Goal: Check status: Check status

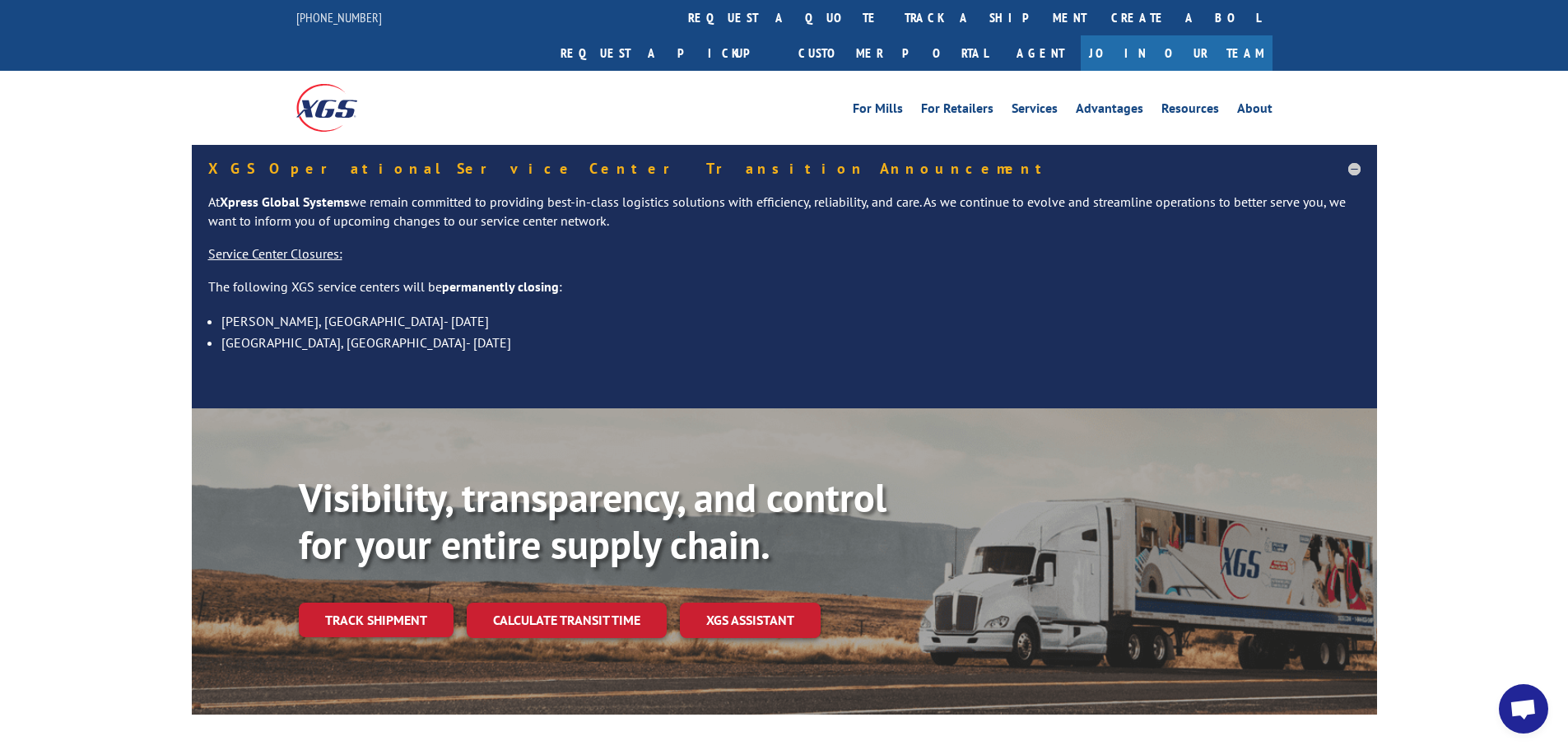
scroll to position [195, 0]
click at [395, 602] on link "Track shipment" at bounding box center [375, 619] width 154 height 35
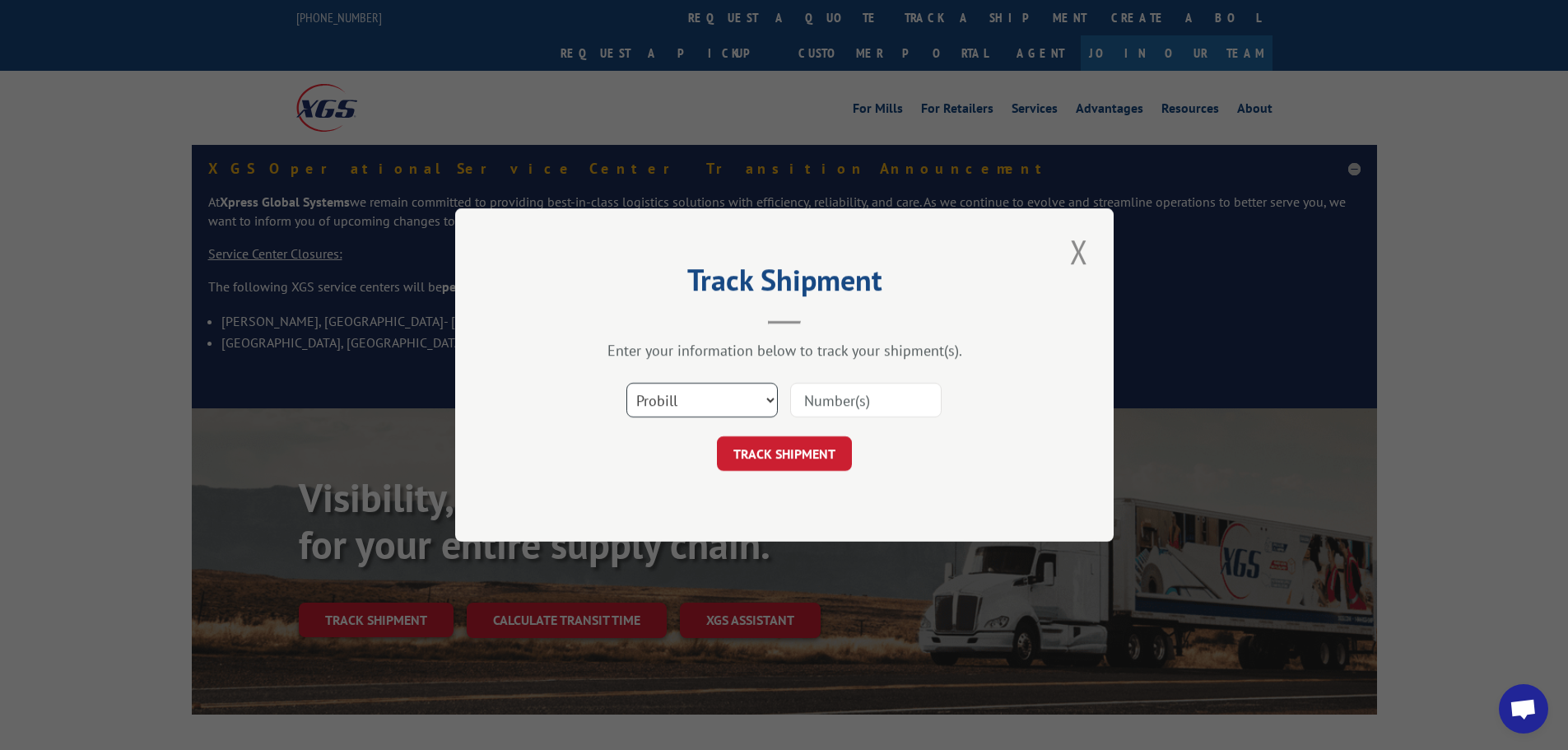
click at [720, 396] on select "Select category... Probill BOL PO" at bounding box center [703, 400] width 152 height 35
select select "bol"
click at [627, 383] on select "Select category... Probill BOL PO" at bounding box center [703, 400] width 152 height 35
click at [811, 402] on input at bounding box center [866, 400] width 152 height 35
paste input "426470"
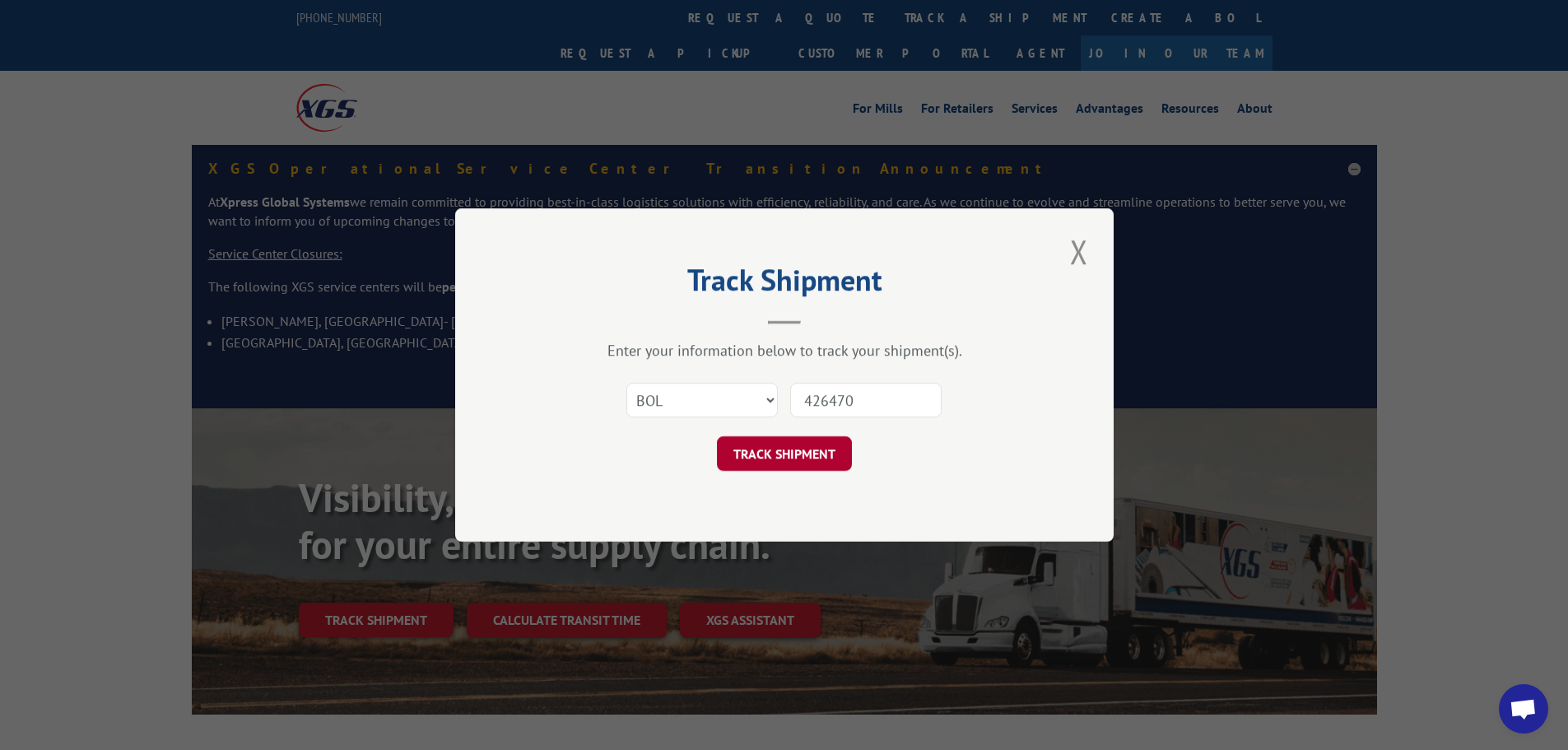
type input "426470"
click at [801, 451] on button "TRACK SHIPMENT" at bounding box center [784, 453] width 135 height 35
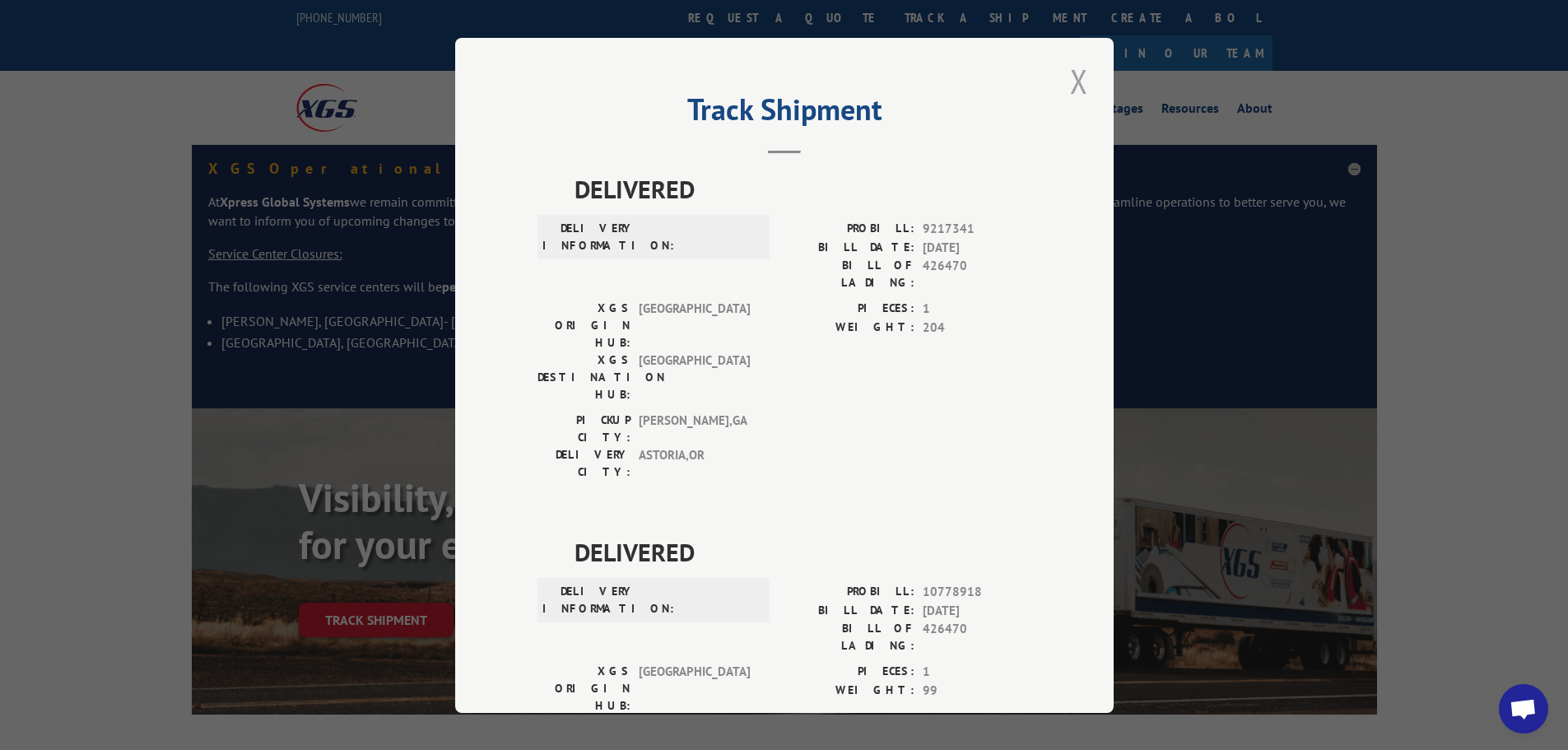
click at [1069, 94] on button "Close modal" at bounding box center [1079, 81] width 28 height 46
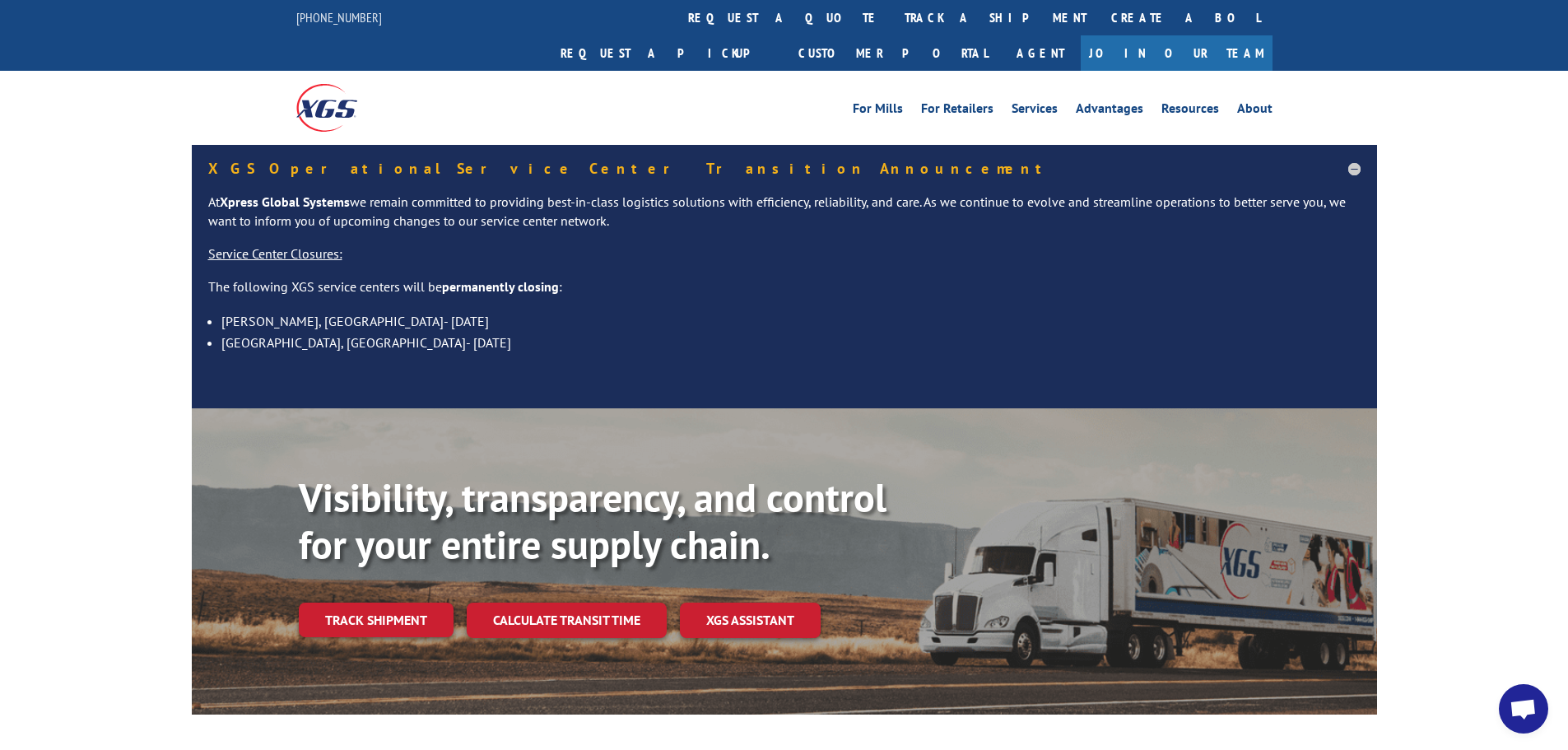
scroll to position [195, 0]
click at [404, 602] on link "Track shipment" at bounding box center [375, 619] width 154 height 35
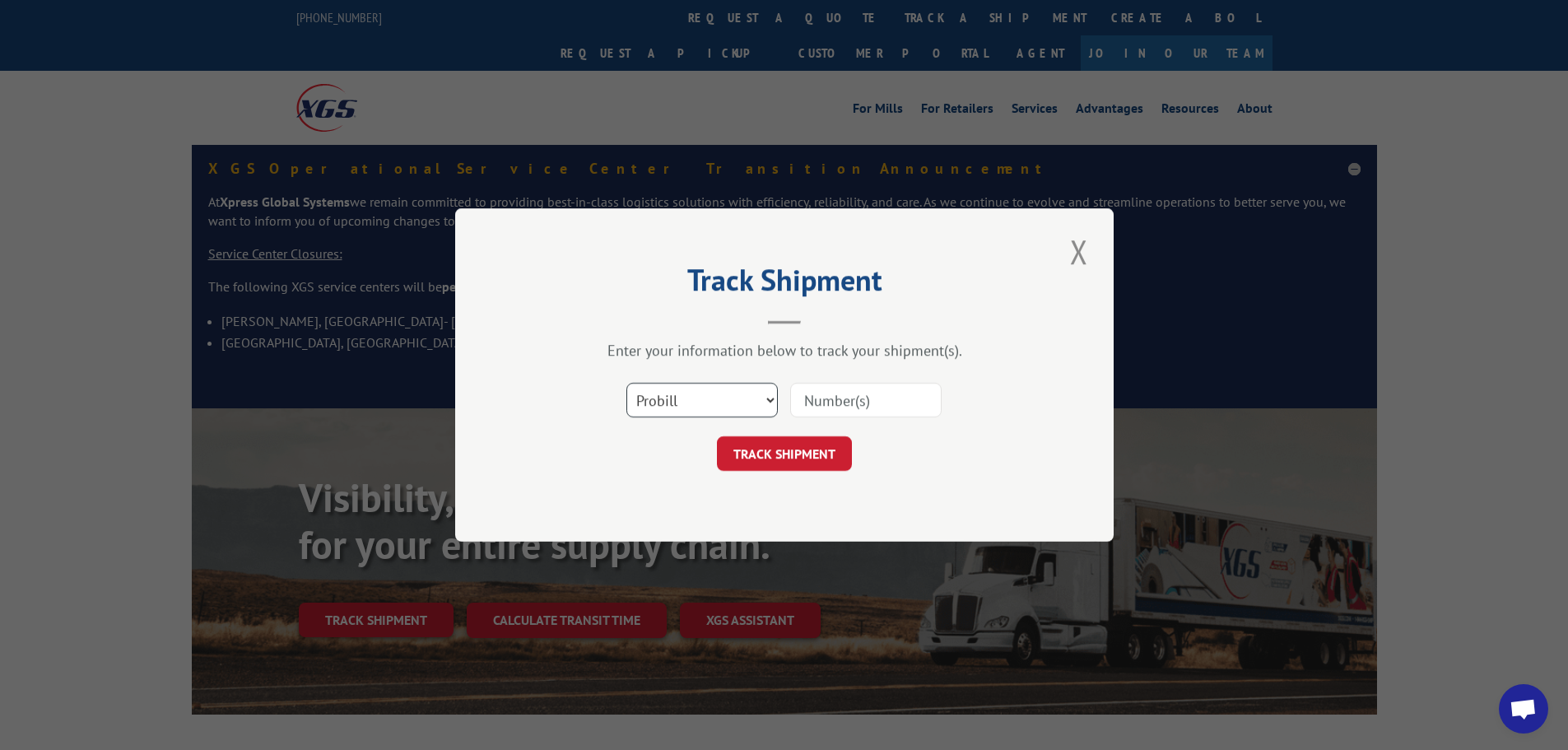
click at [719, 403] on select "Select category... Probill BOL PO" at bounding box center [703, 400] width 152 height 35
select select "bol"
click at [627, 383] on select "Select category... Probill BOL PO" at bounding box center [703, 400] width 152 height 35
click at [848, 397] on input at bounding box center [866, 400] width 152 height 35
type input "426470"
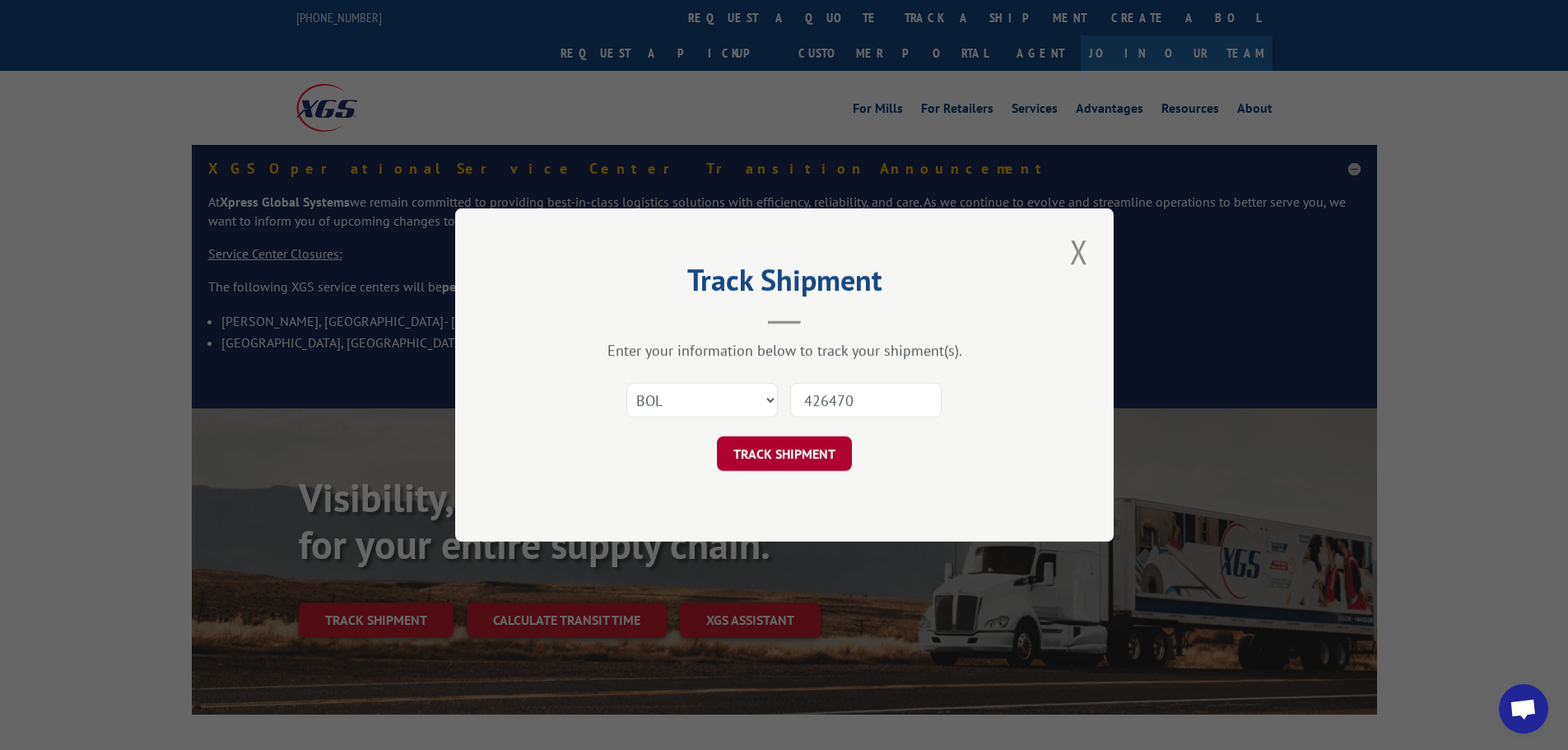
click at [756, 460] on button "TRACK SHIPMENT" at bounding box center [784, 453] width 135 height 35
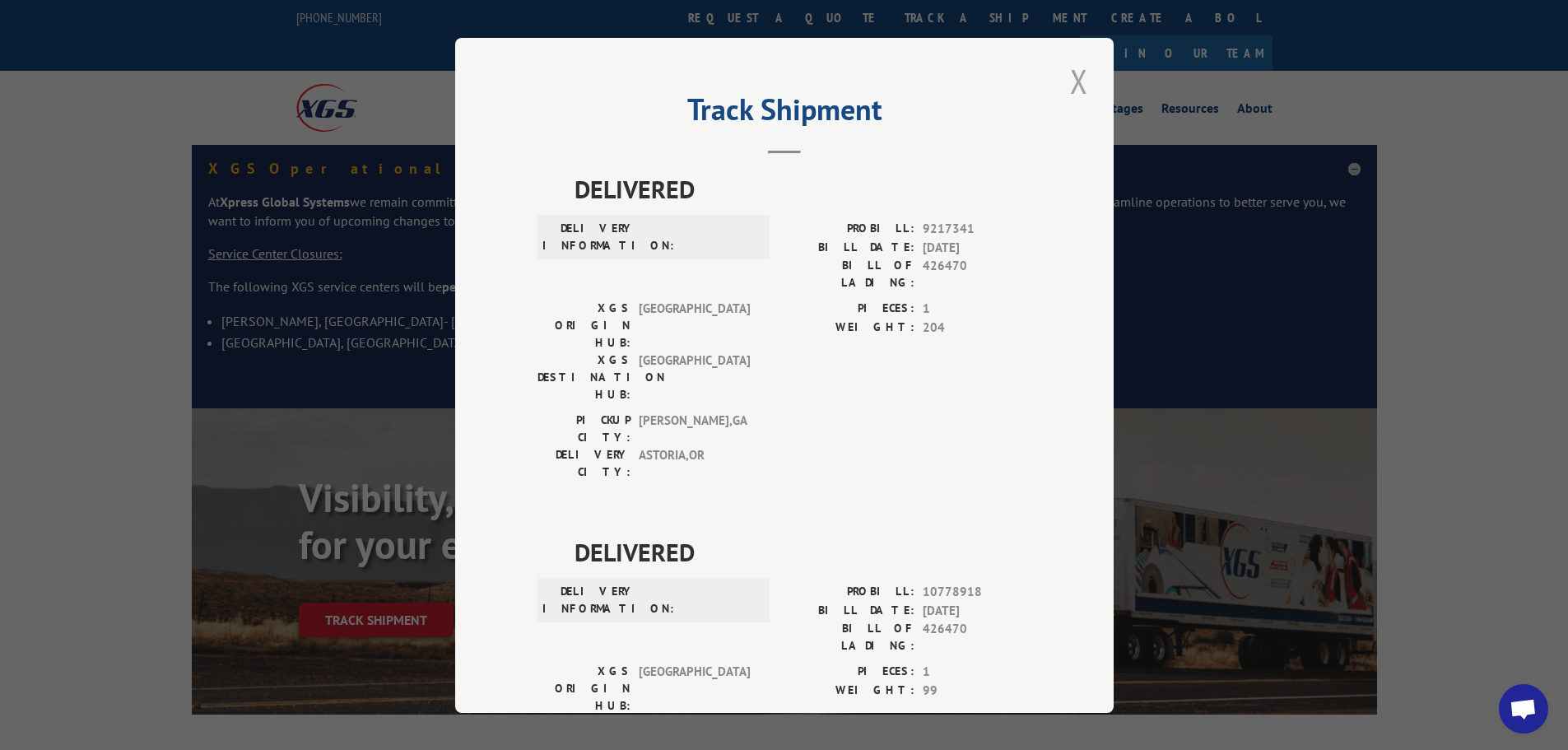
click at [1070, 84] on button "Close modal" at bounding box center [1079, 81] width 28 height 46
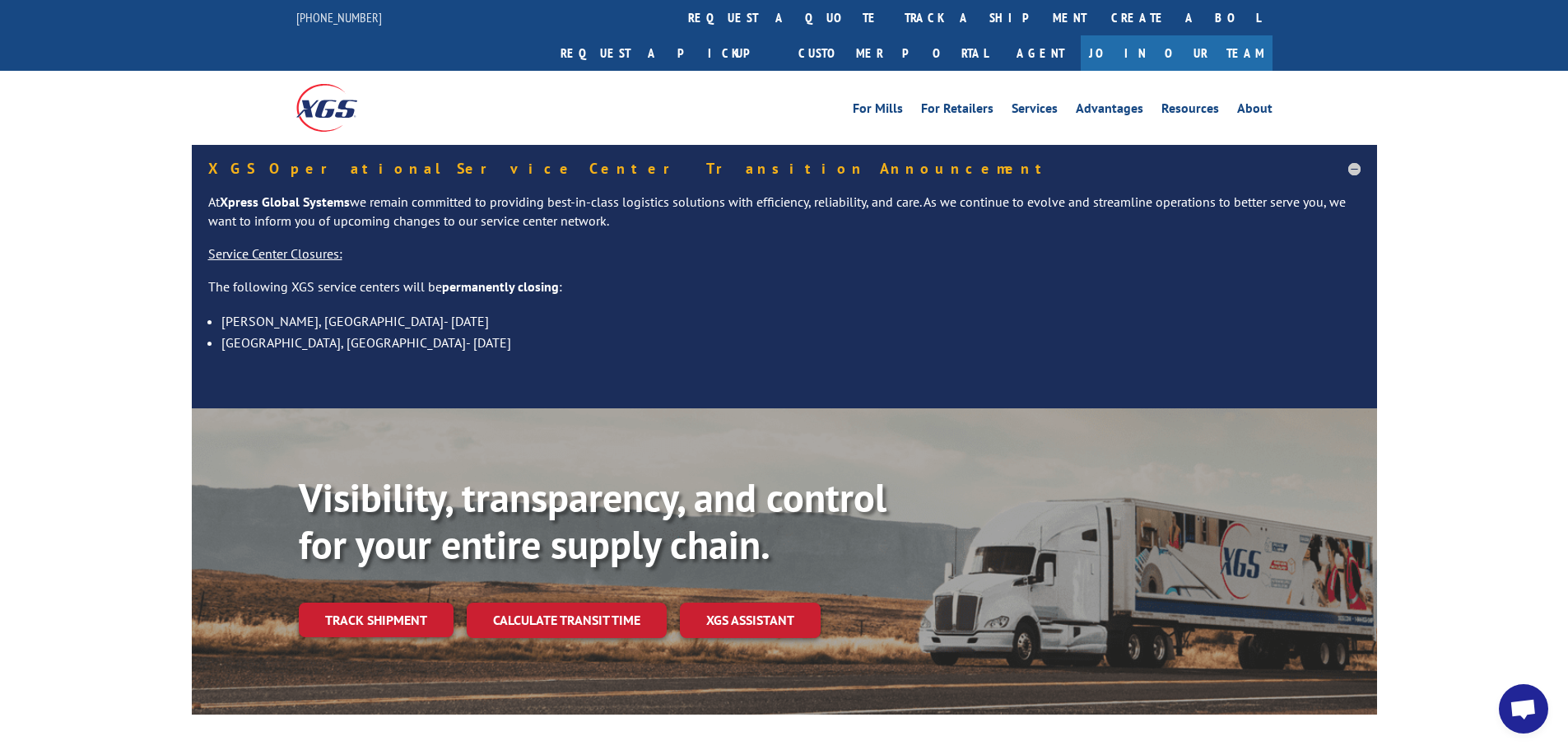
click at [1522, 709] on span "Open chat" at bounding box center [1523, 710] width 27 height 23
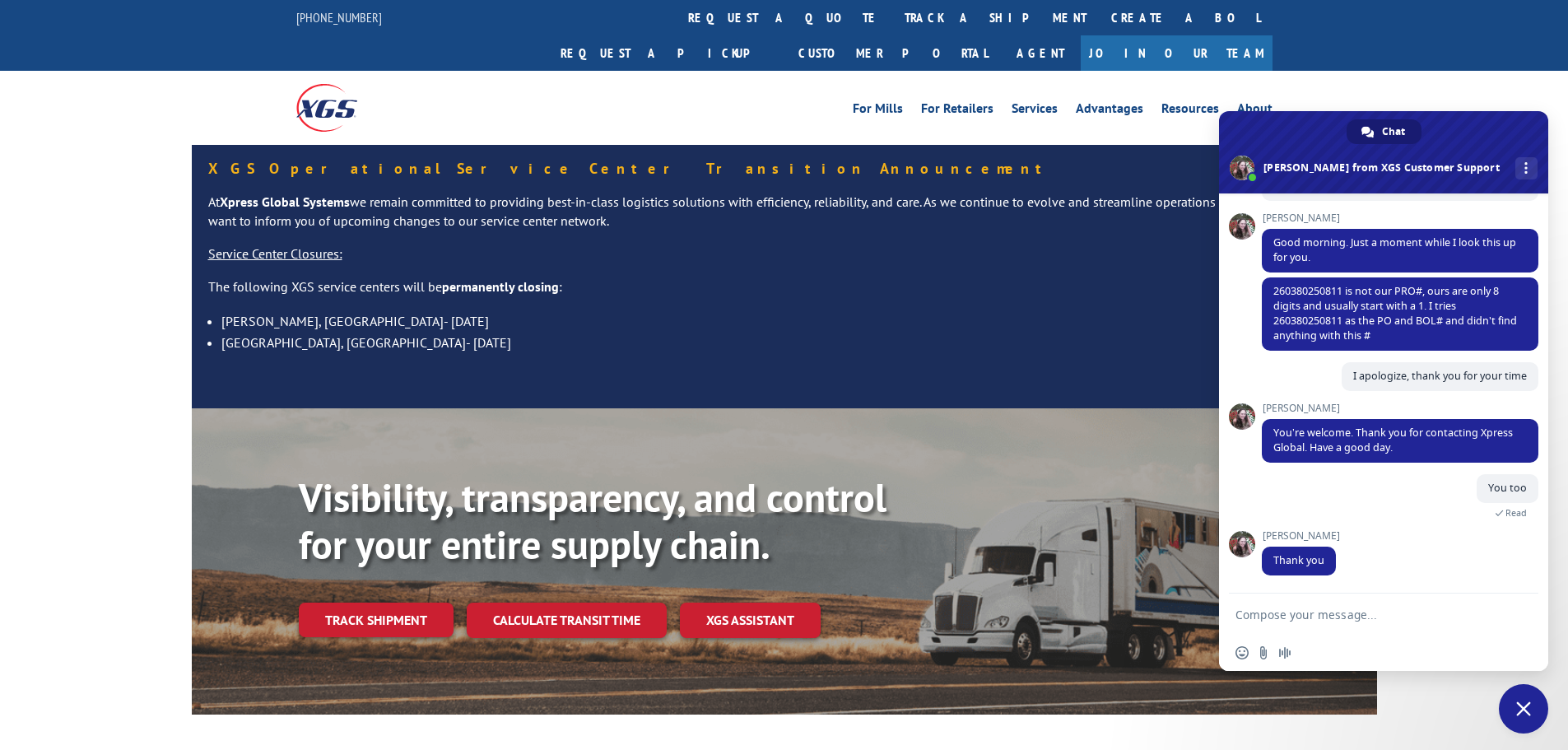
click at [1514, 709] on span "Close chat" at bounding box center [1523, 709] width 50 height 50
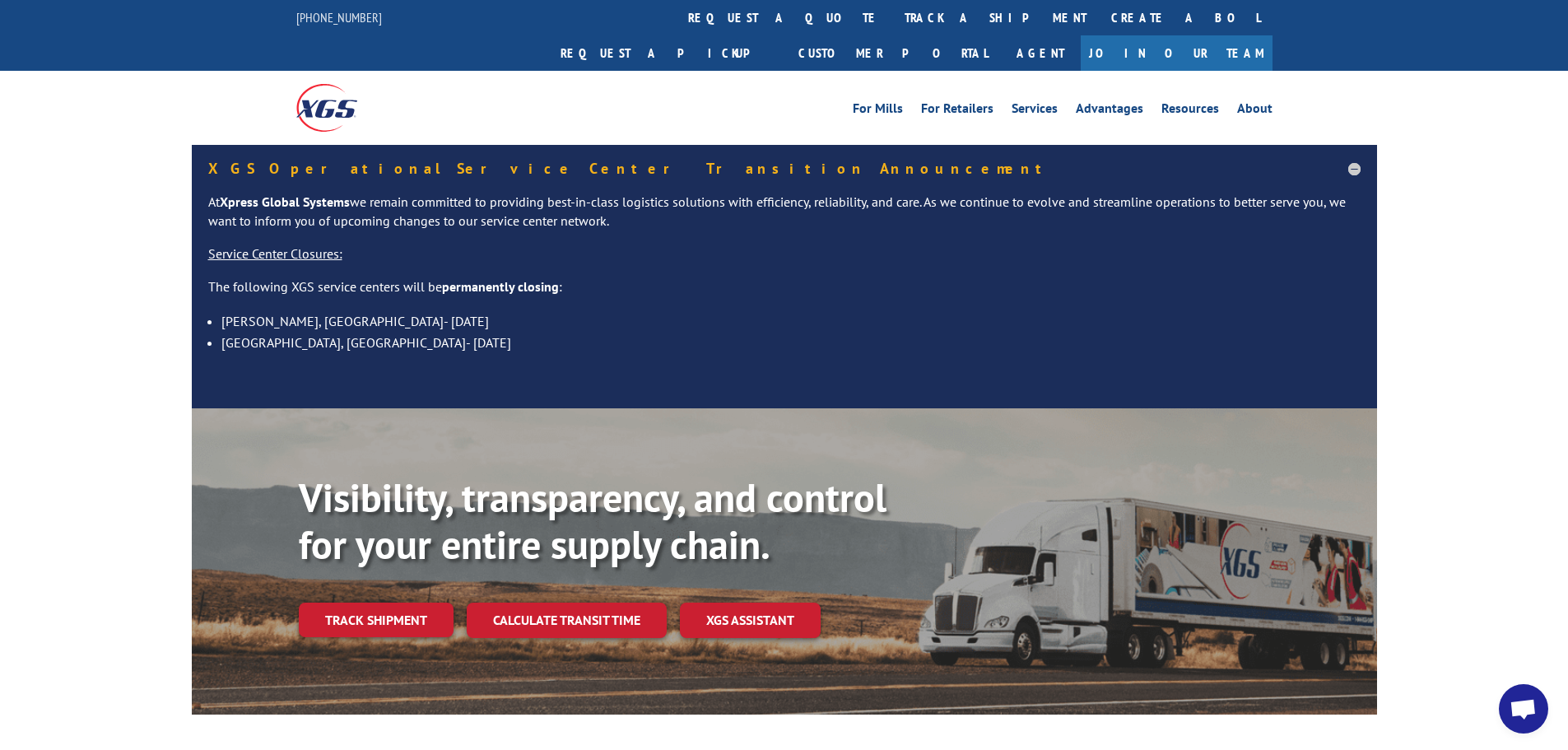
click at [1514, 709] on span "Open chat" at bounding box center [1523, 710] width 27 height 23
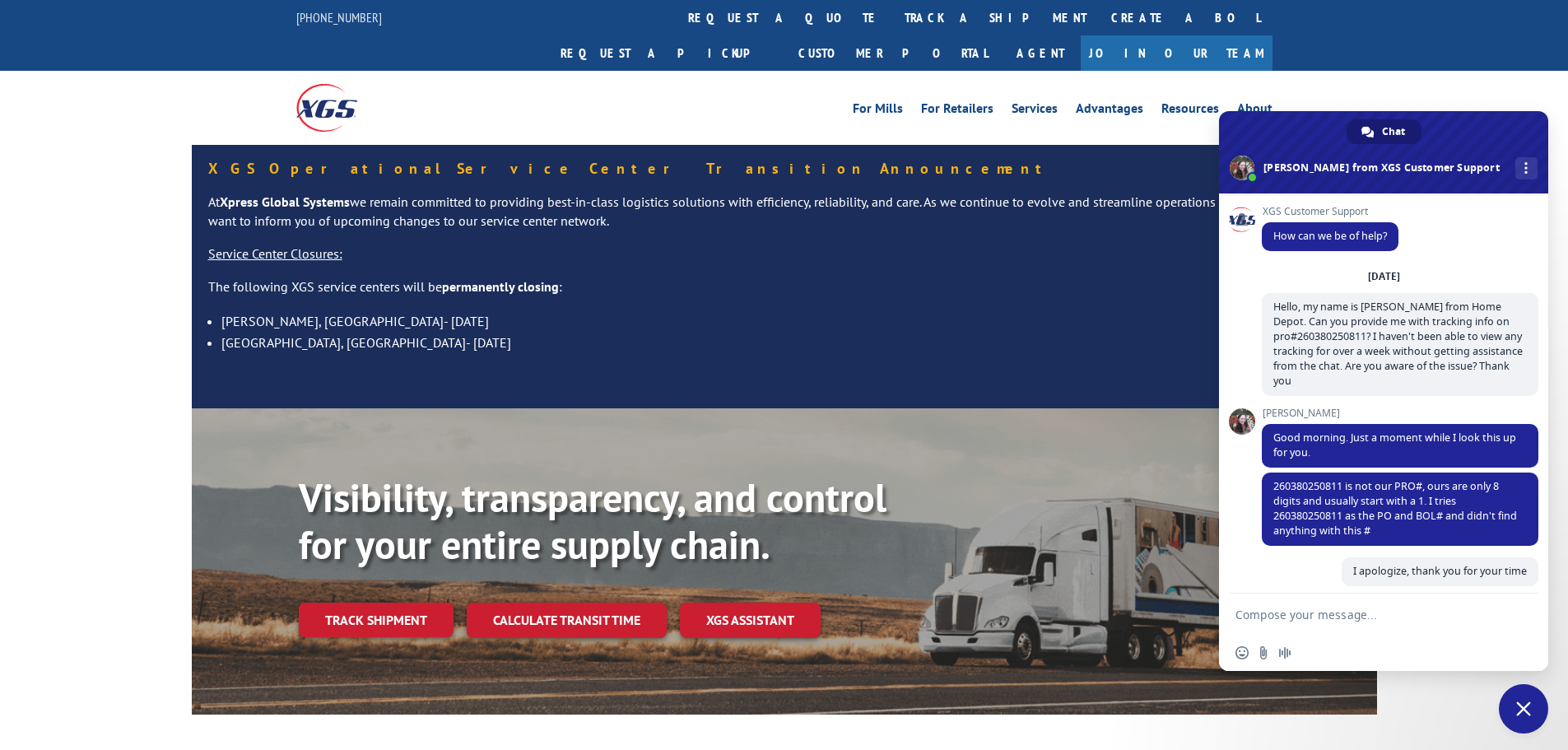
scroll to position [195, 0]
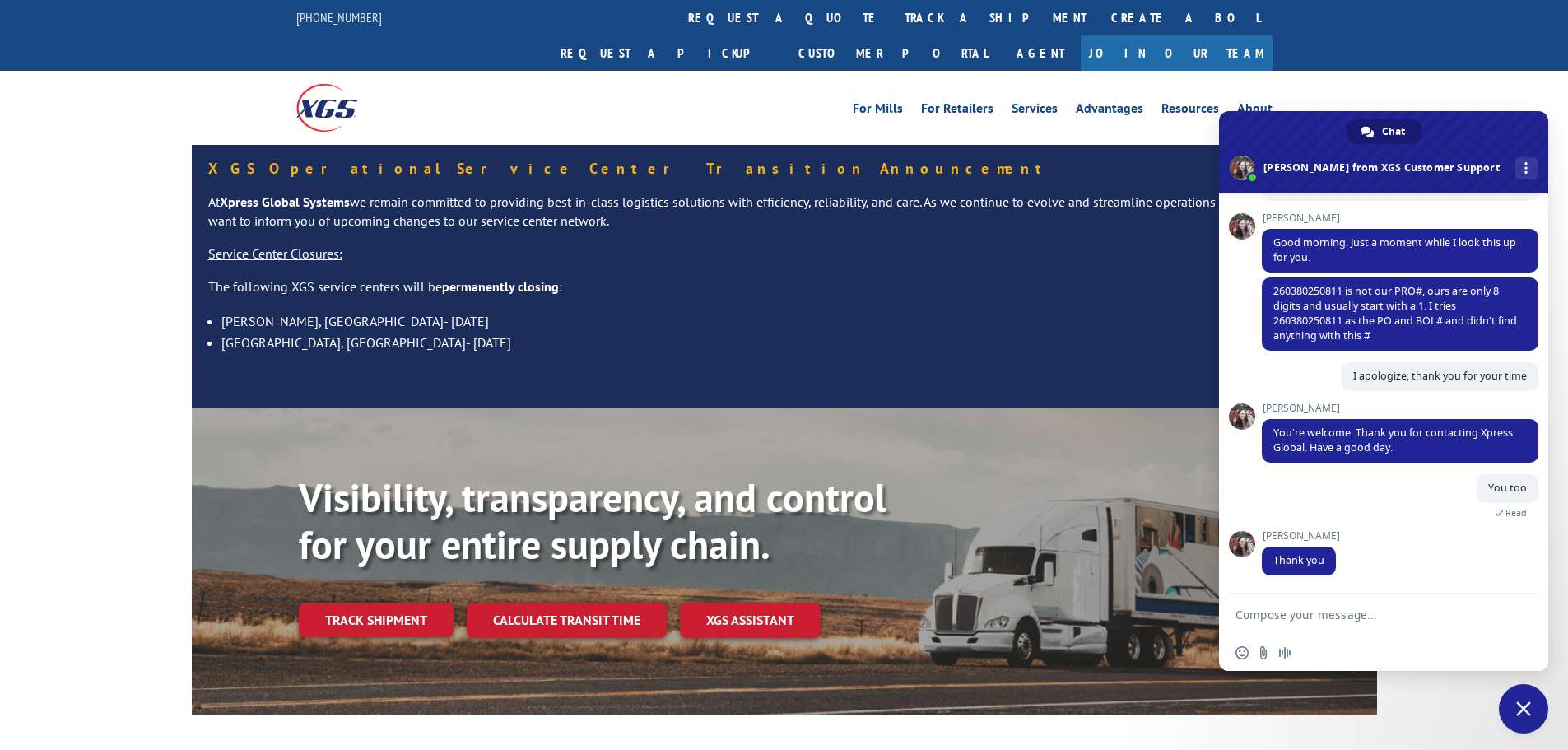
click at [1325, 623] on textarea "Compose your message..." at bounding box center [1367, 614] width 263 height 41
type textarea "Hi, I contacted the shipper and I was provided the BOL #426470. This shows deli…"
click at [1515, 575] on span "Send" at bounding box center [1520, 570] width 13 height 13
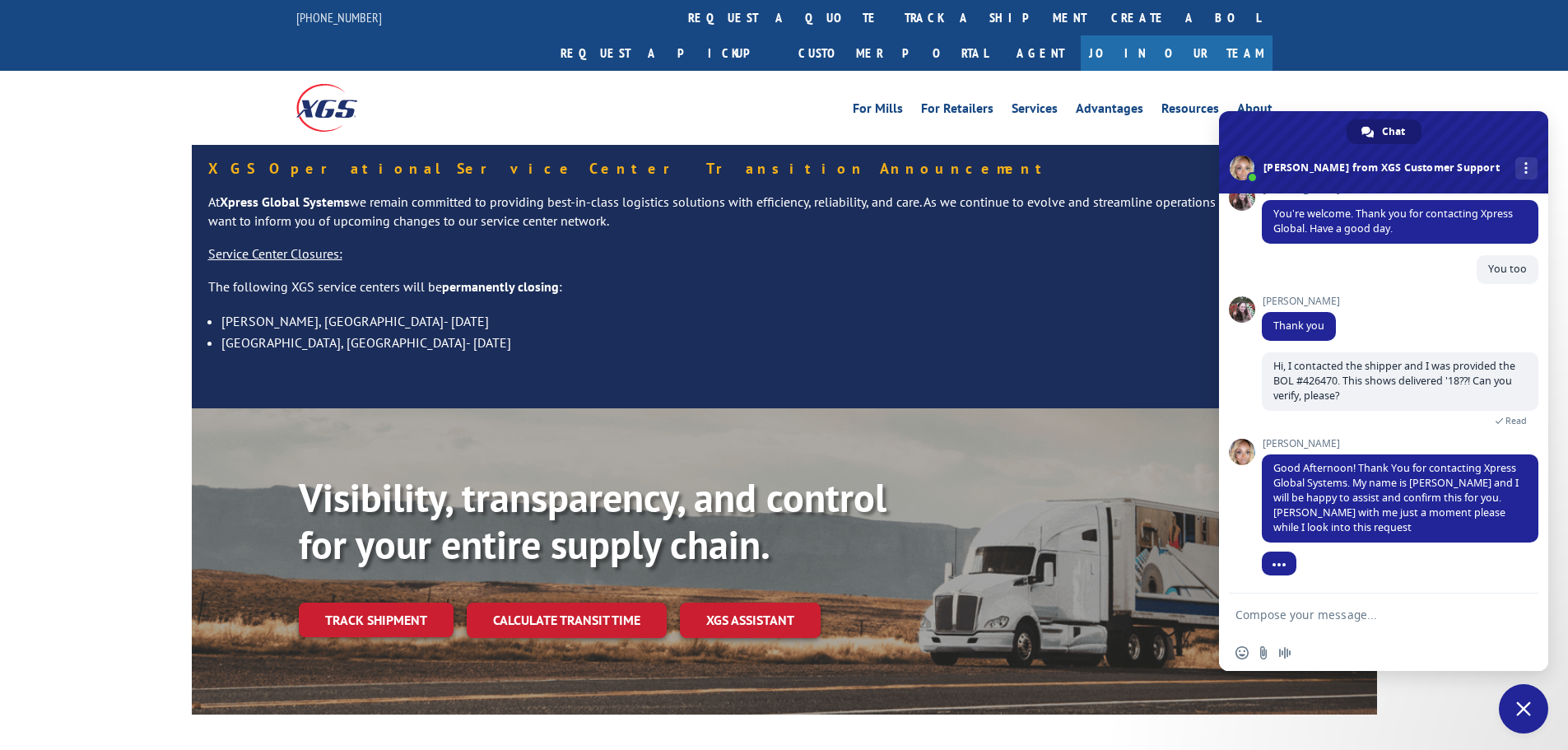
scroll to position [415, 0]
click at [1350, 623] on textarea "Compose your message..." at bounding box center [1367, 614] width 263 height 41
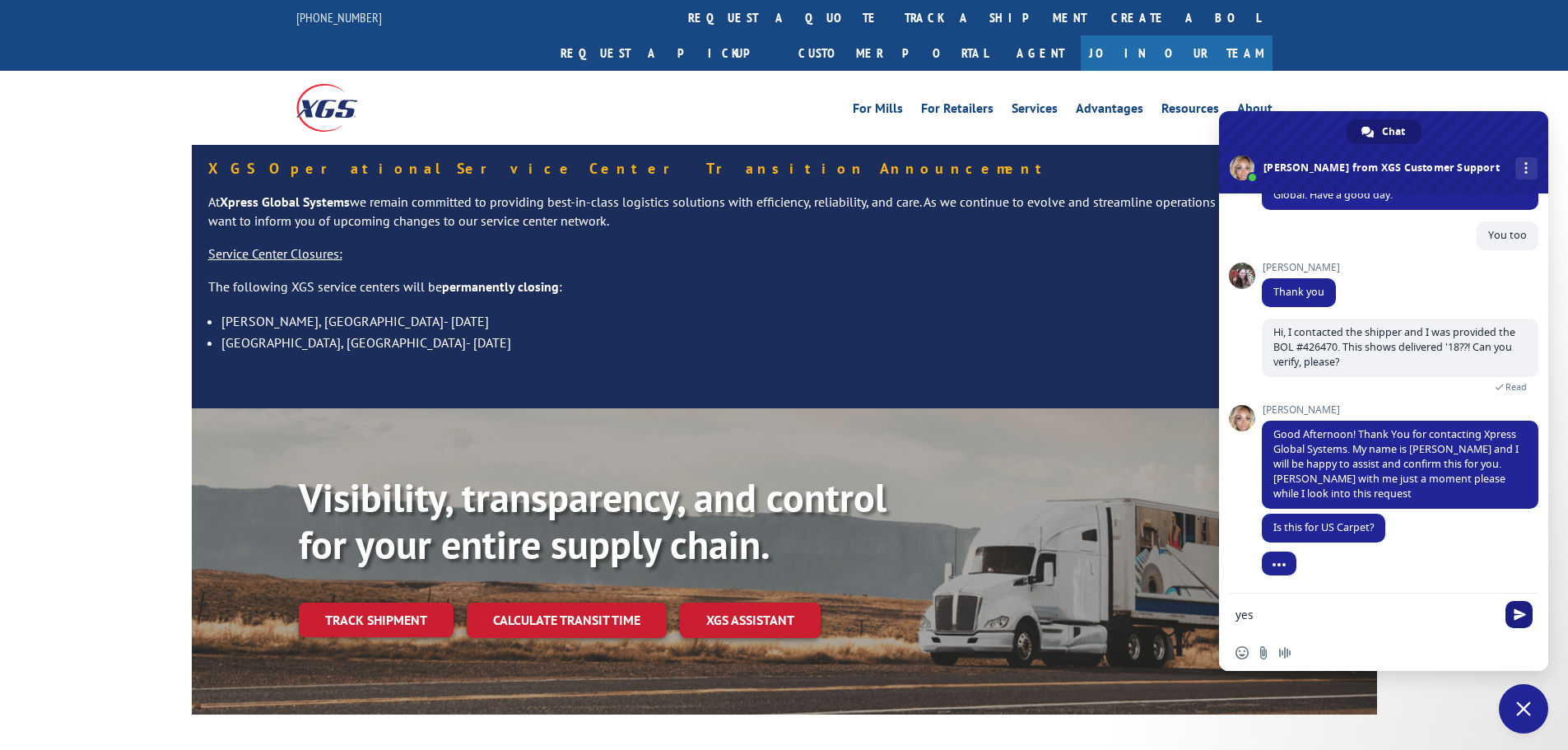
type textarea "yes"
click at [1522, 618] on span "Send" at bounding box center [1520, 614] width 13 height 13
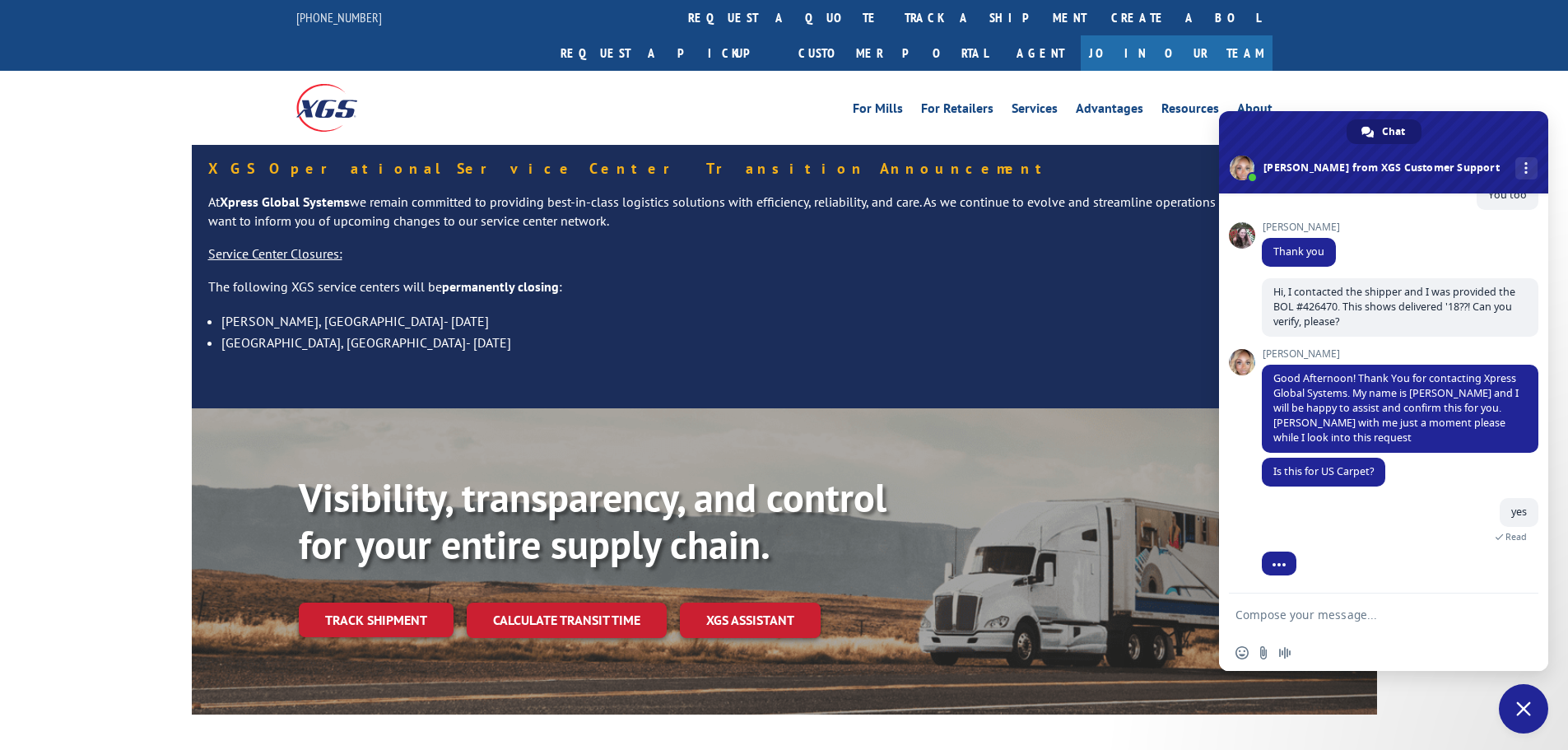
scroll to position [527, 0]
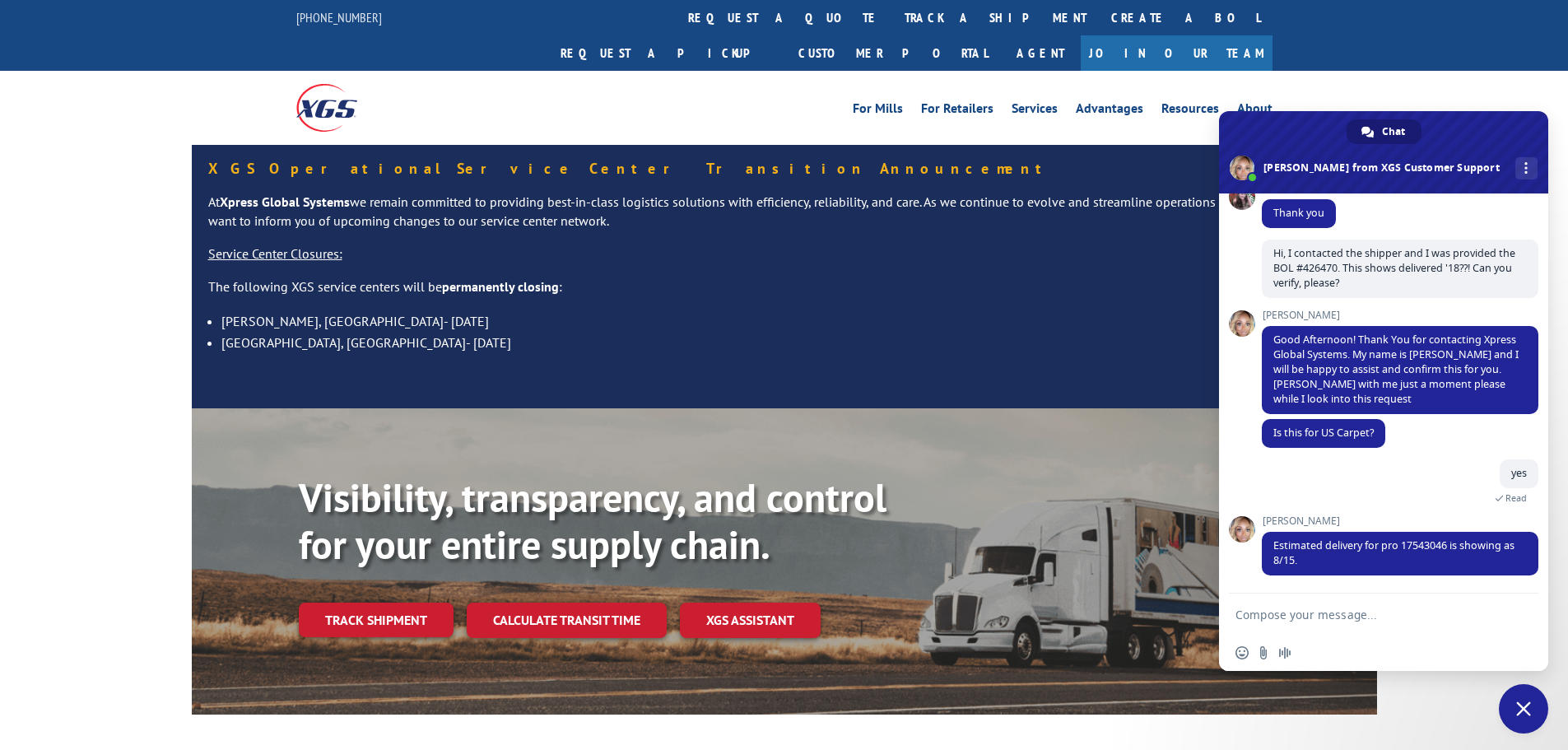
click at [1363, 624] on textarea "Compose your message..." at bounding box center [1367, 614] width 263 height 41
type textarea "Thank you, Ashlee"
click at [1517, 608] on span "Send" at bounding box center [1520, 614] width 13 height 13
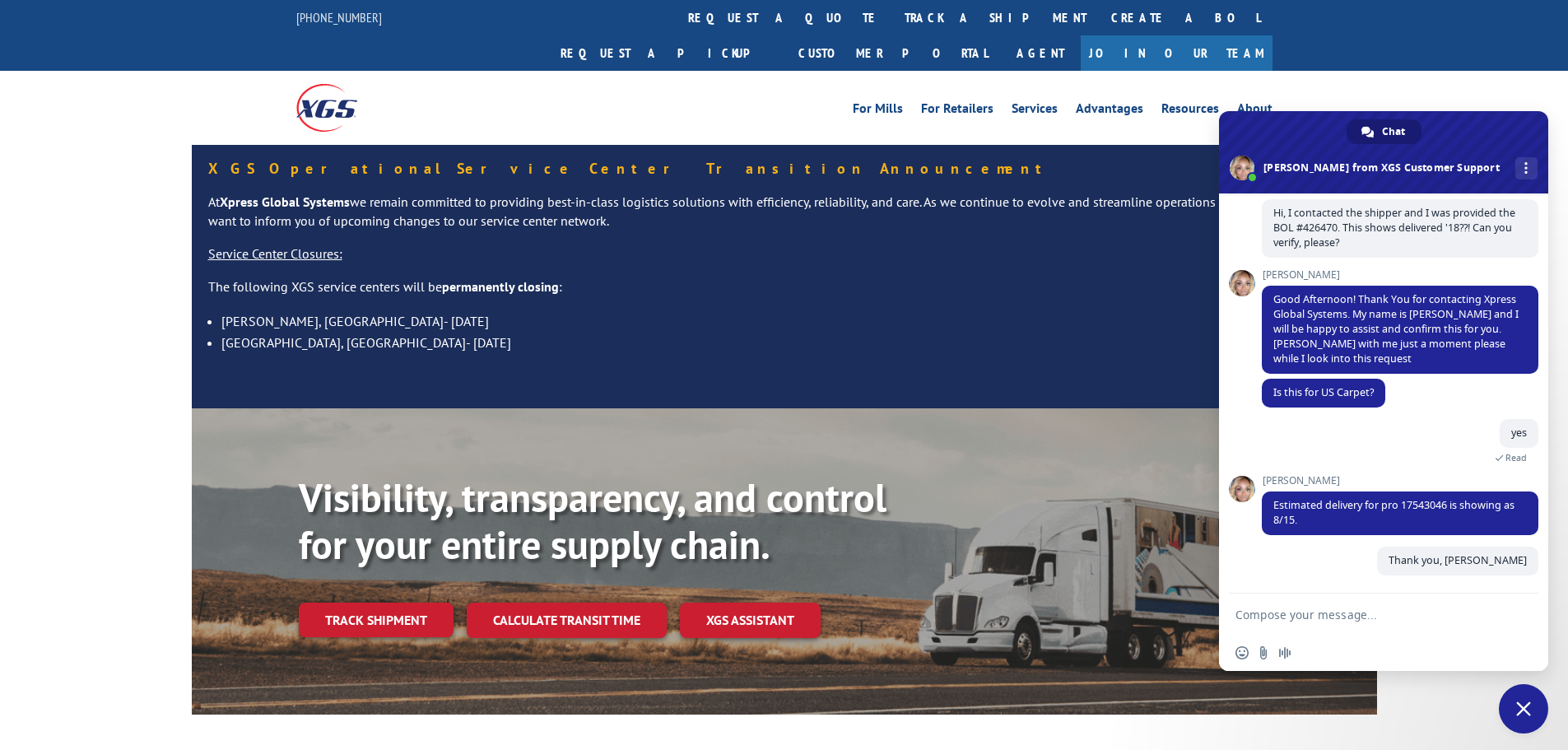
scroll to position [567, 0]
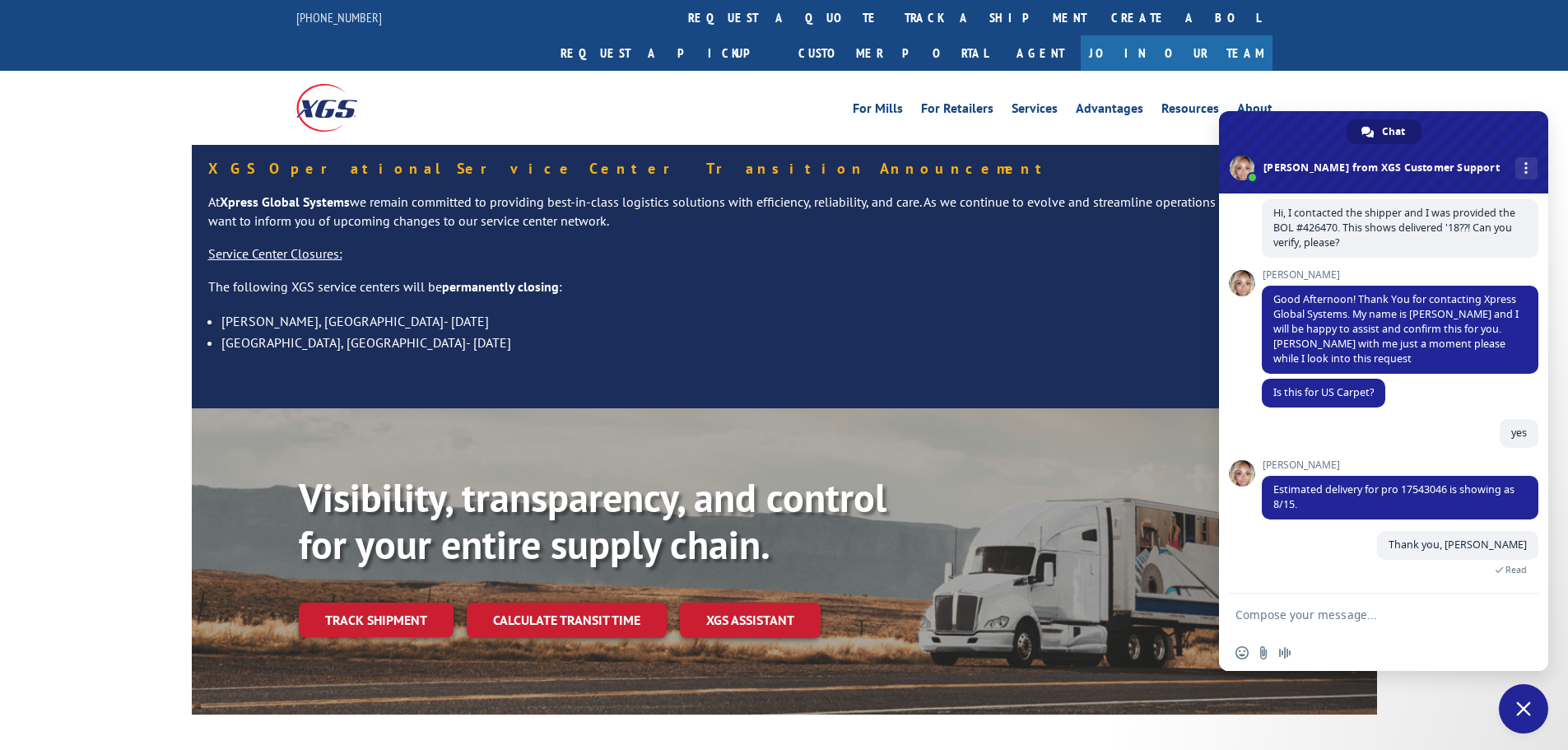
click at [1264, 607] on textarea "Compose your message..." at bounding box center [1367, 614] width 263 height 41
type textarea "That'll be all"
click at [1517, 618] on span "Send" at bounding box center [1520, 614] width 13 height 13
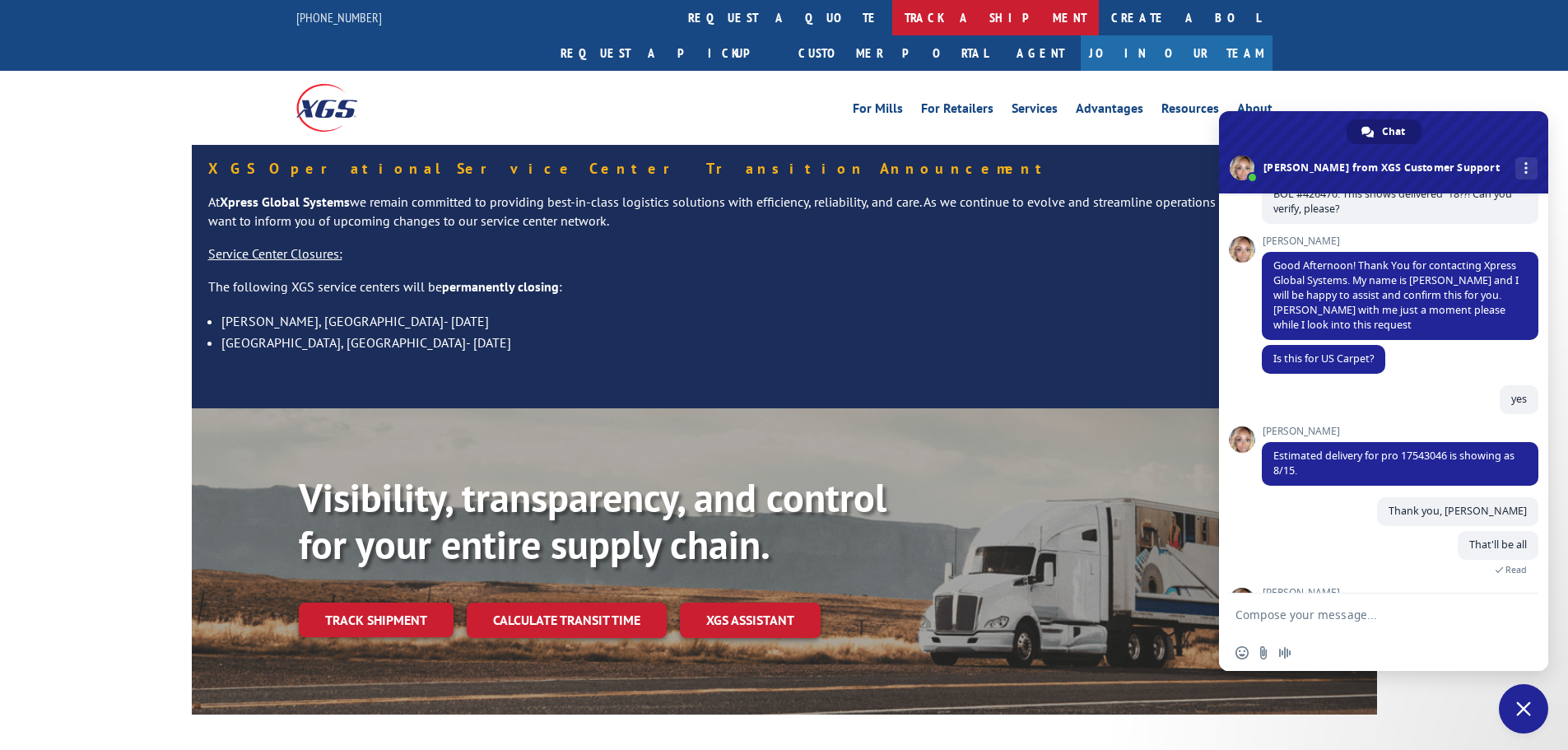
scroll to position [767, 0]
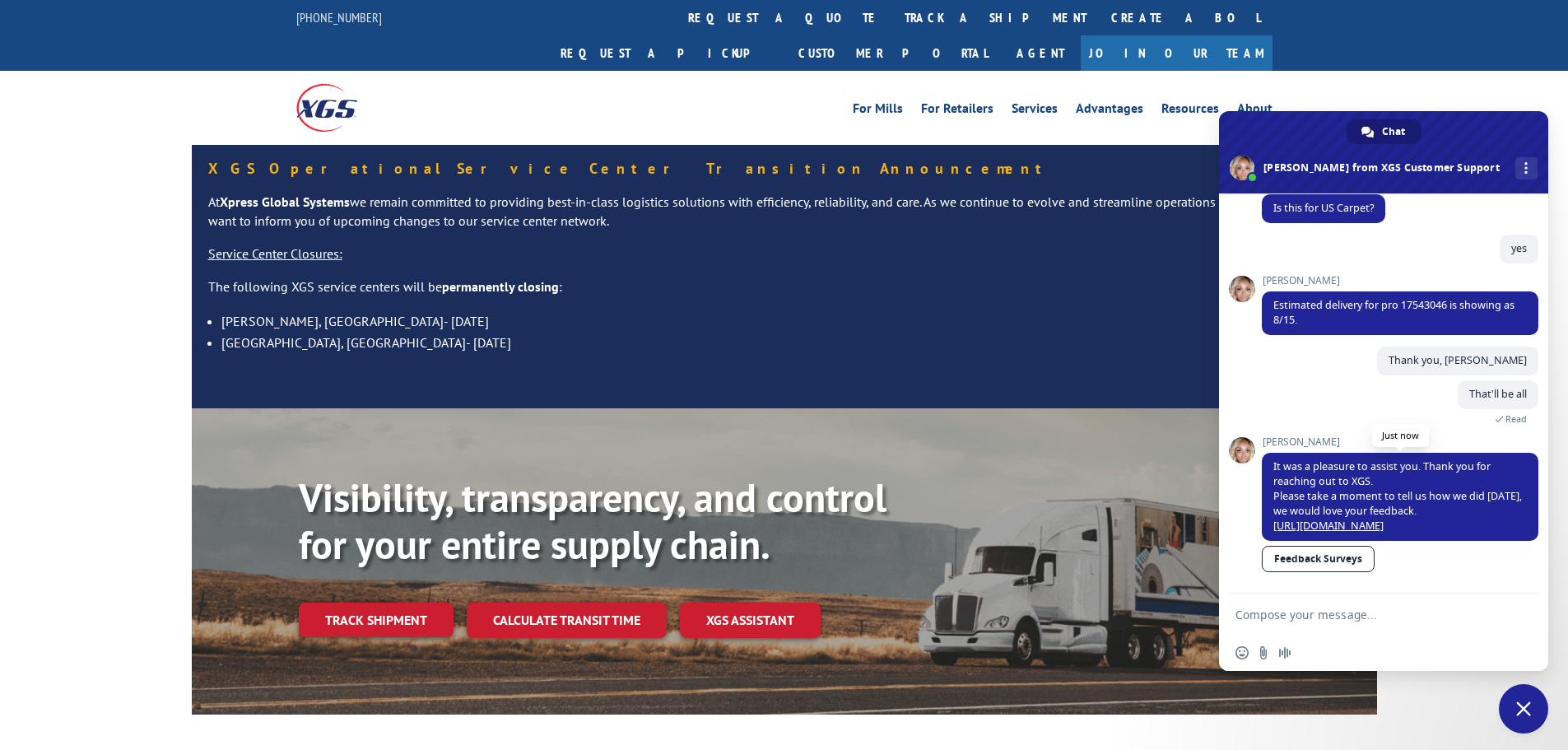
click at [1377, 519] on link "https://survey.hsforms.com/1Olv78hkERumUKuxdEkVvsw5ebhc" at bounding box center [1328, 526] width 110 height 14
click at [1533, 709] on span "Close chat" at bounding box center [1523, 709] width 50 height 50
